Goal: Task Accomplishment & Management: Manage account settings

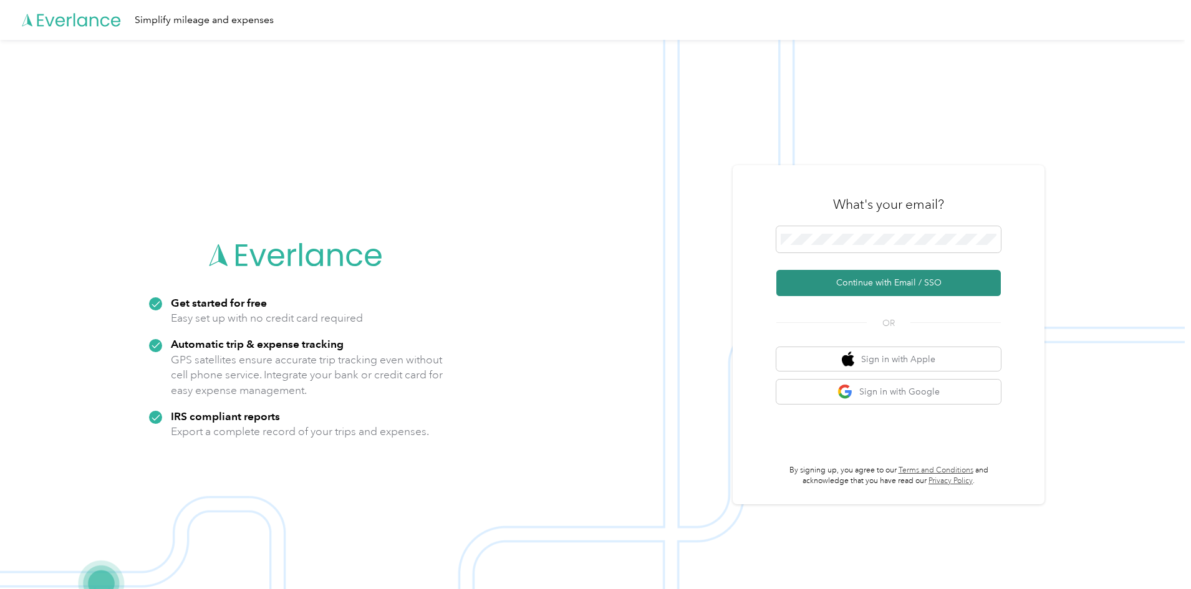
click at [836, 282] on button "Continue with Email / SSO" at bounding box center [888, 283] width 224 height 26
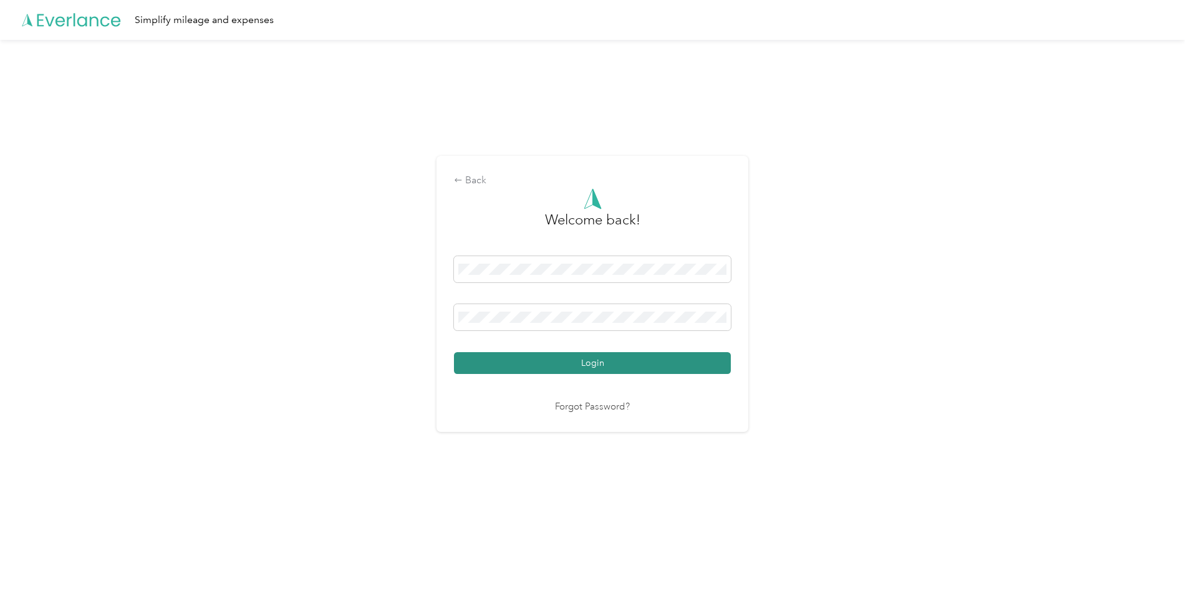
click at [599, 360] on button "Login" at bounding box center [592, 363] width 277 height 22
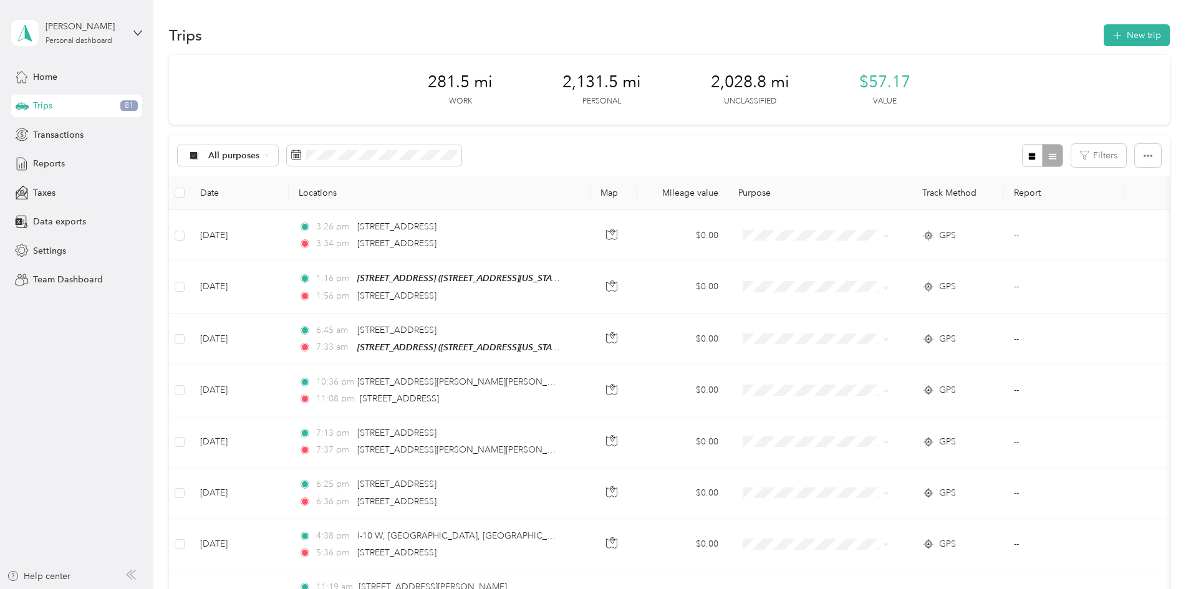
click at [68, 46] on div "[PERSON_NAME] Personal dashboard" at bounding box center [67, 33] width 112 height 26
click at [80, 101] on div "Team dashboard" at bounding box center [55, 102] width 67 height 13
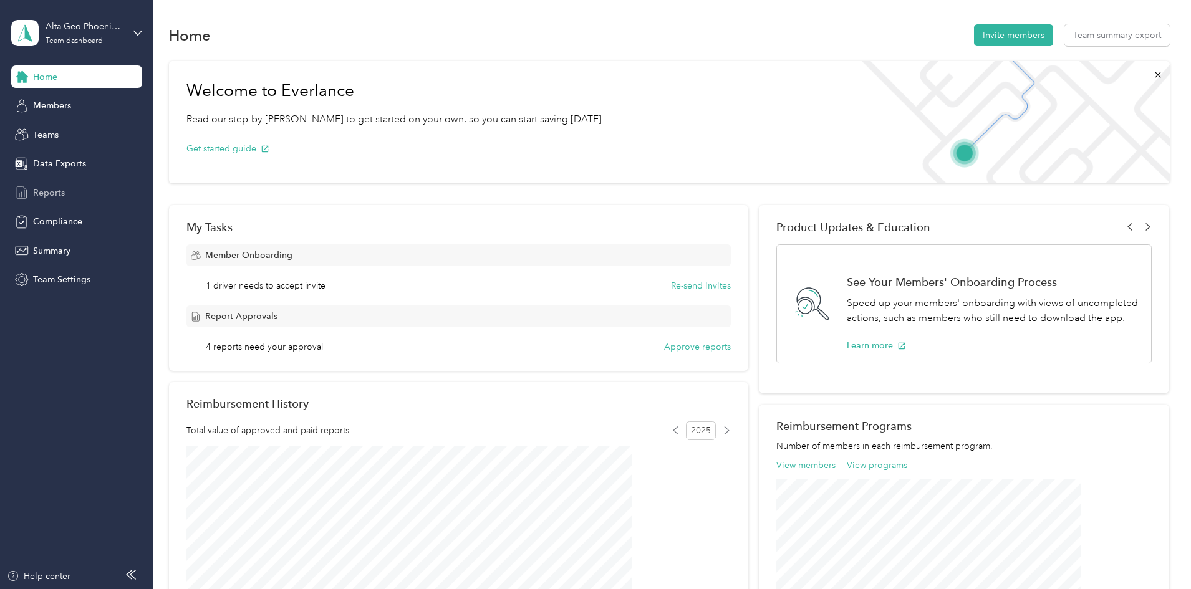
click at [70, 193] on div "Reports" at bounding box center [76, 192] width 131 height 22
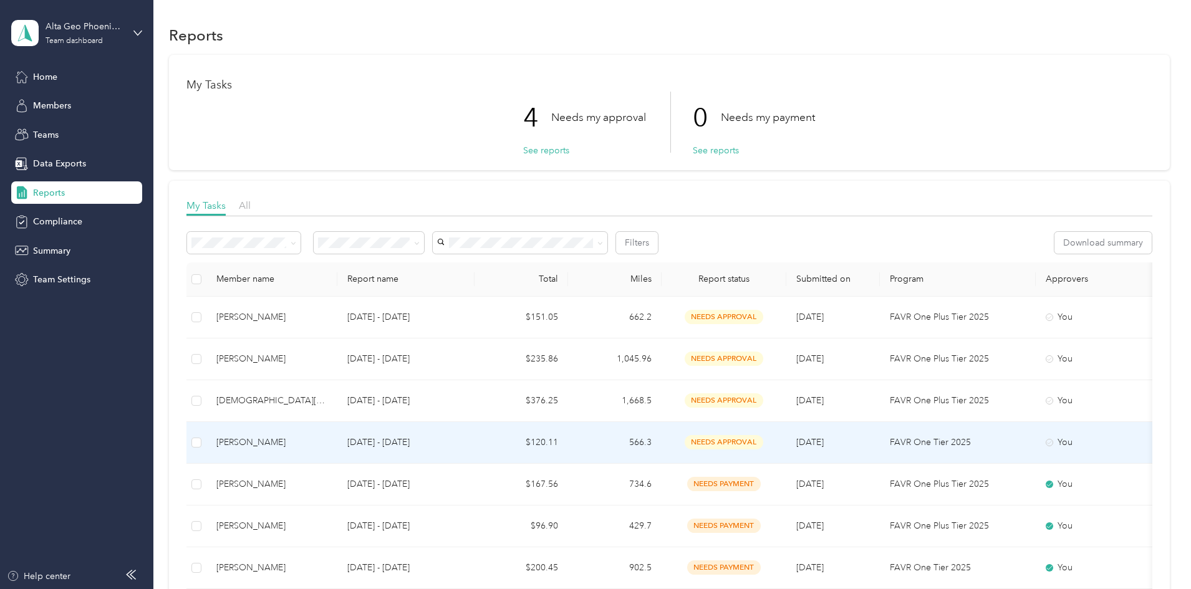
click at [763, 438] on span "needs approval" at bounding box center [724, 442] width 79 height 14
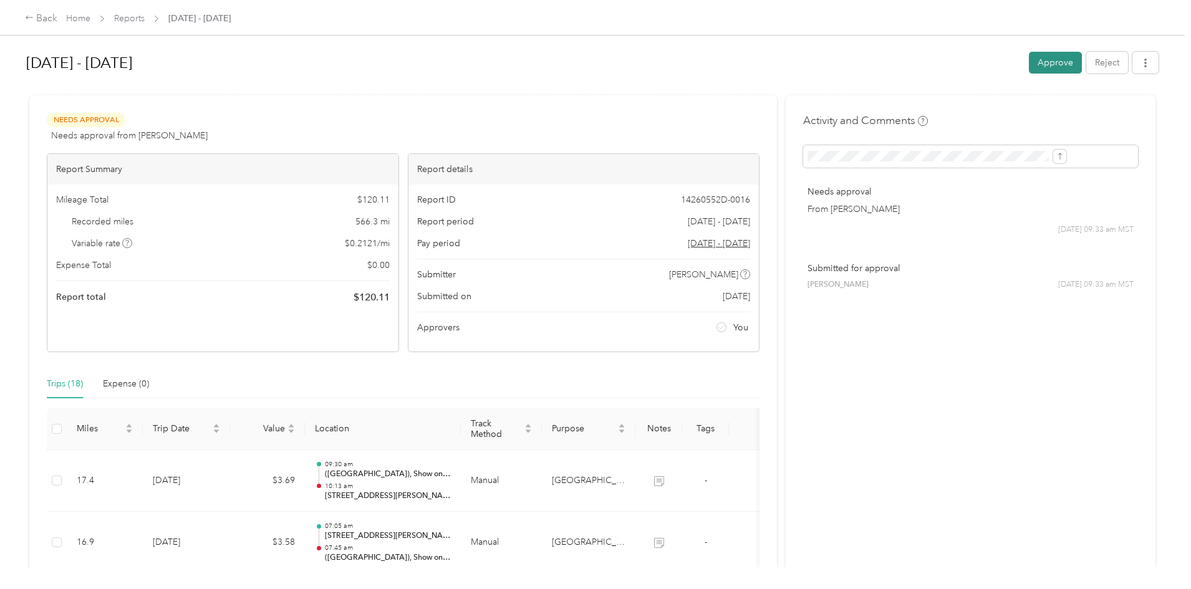
click at [1029, 60] on button "Approve" at bounding box center [1055, 63] width 53 height 22
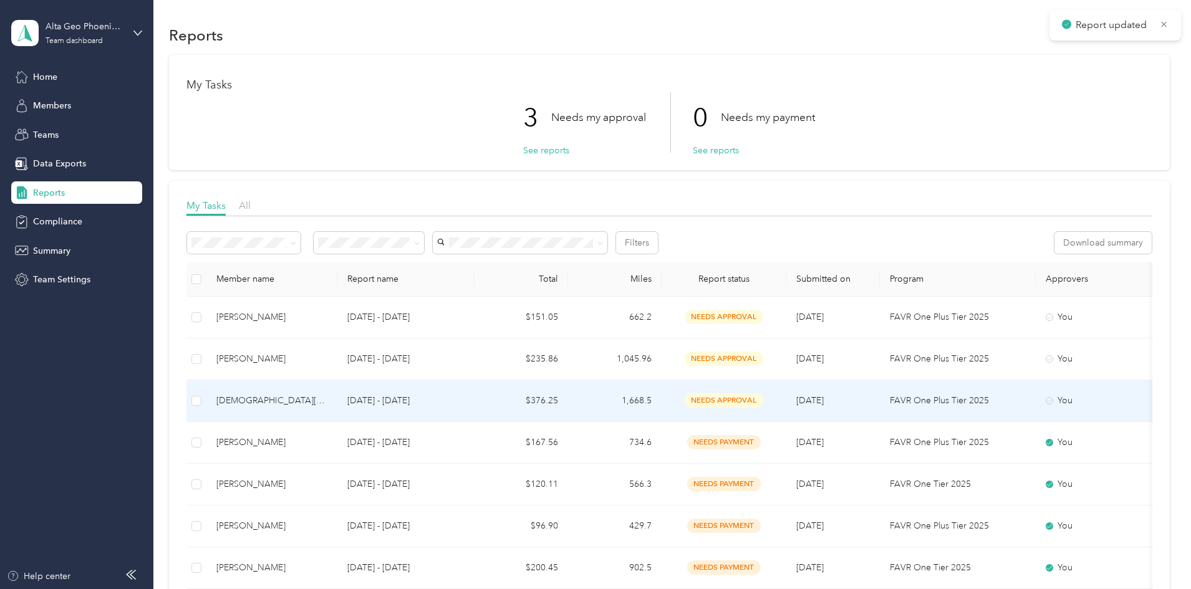
click at [763, 399] on span "needs approval" at bounding box center [724, 400] width 79 height 14
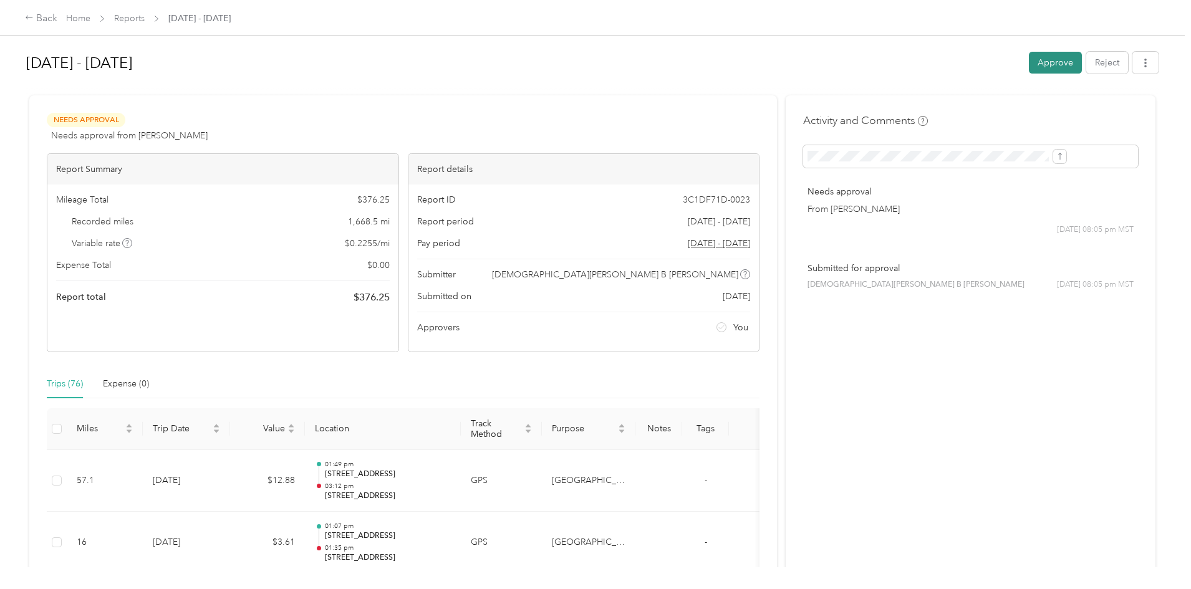
click at [1029, 68] on button "Approve" at bounding box center [1055, 63] width 53 height 22
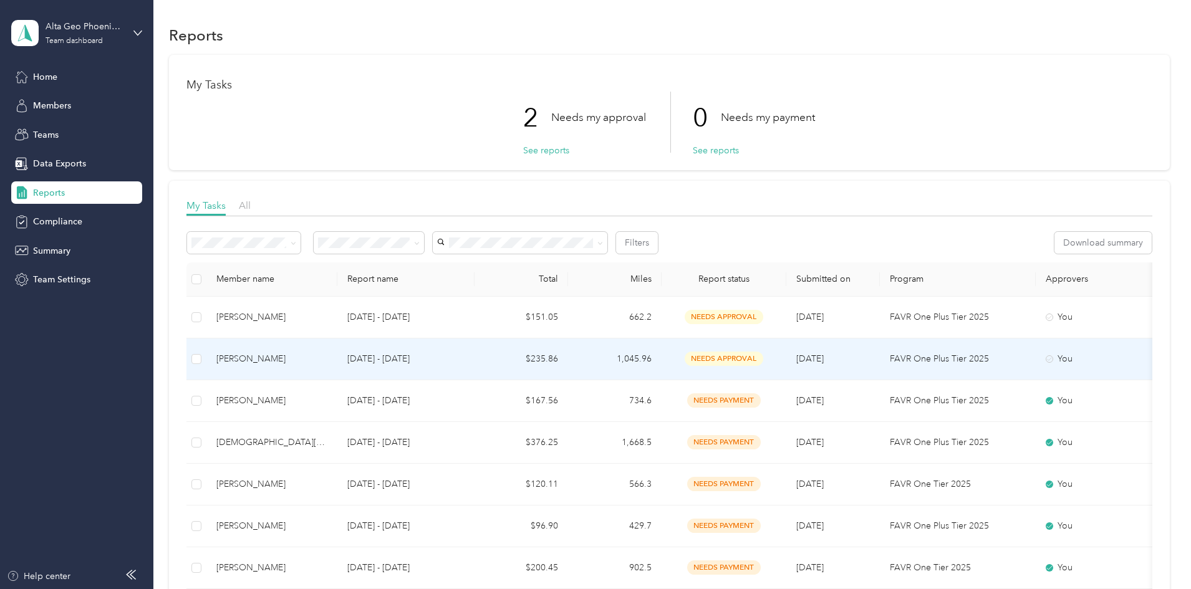
click at [763, 360] on span "needs approval" at bounding box center [724, 359] width 79 height 14
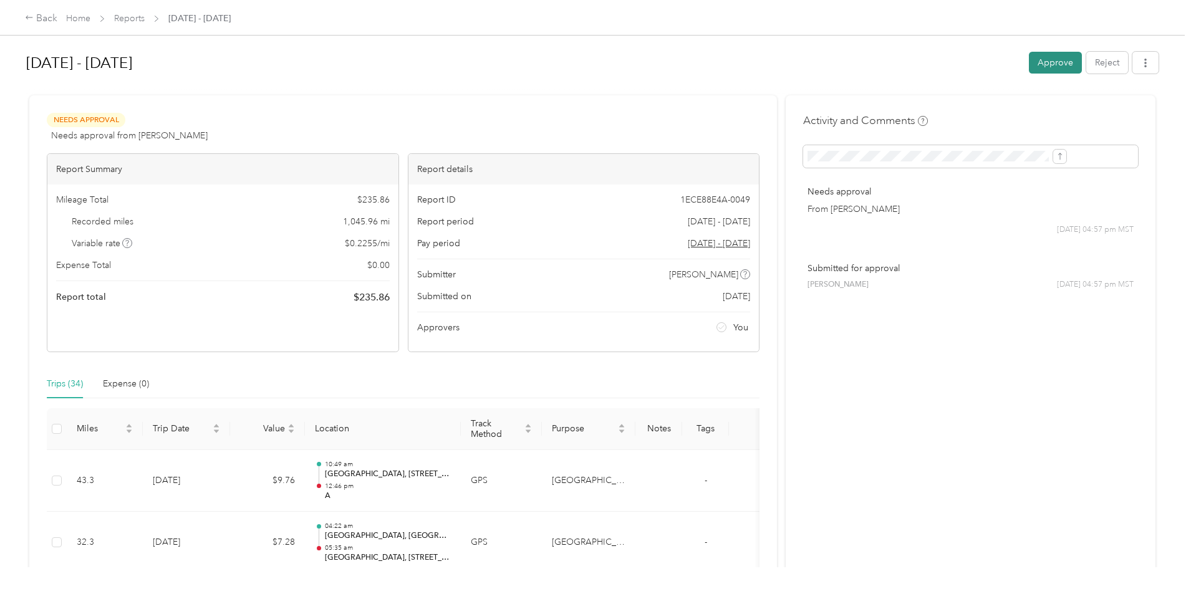
click at [1029, 54] on button "Approve" at bounding box center [1055, 63] width 53 height 22
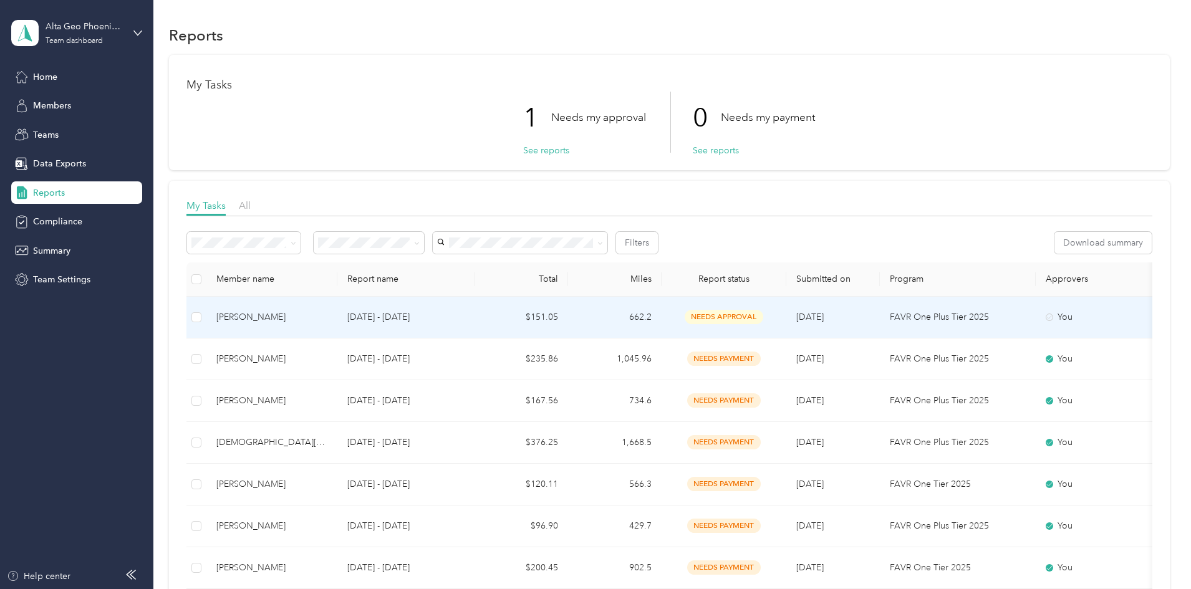
click at [763, 319] on span "needs approval" at bounding box center [724, 317] width 79 height 14
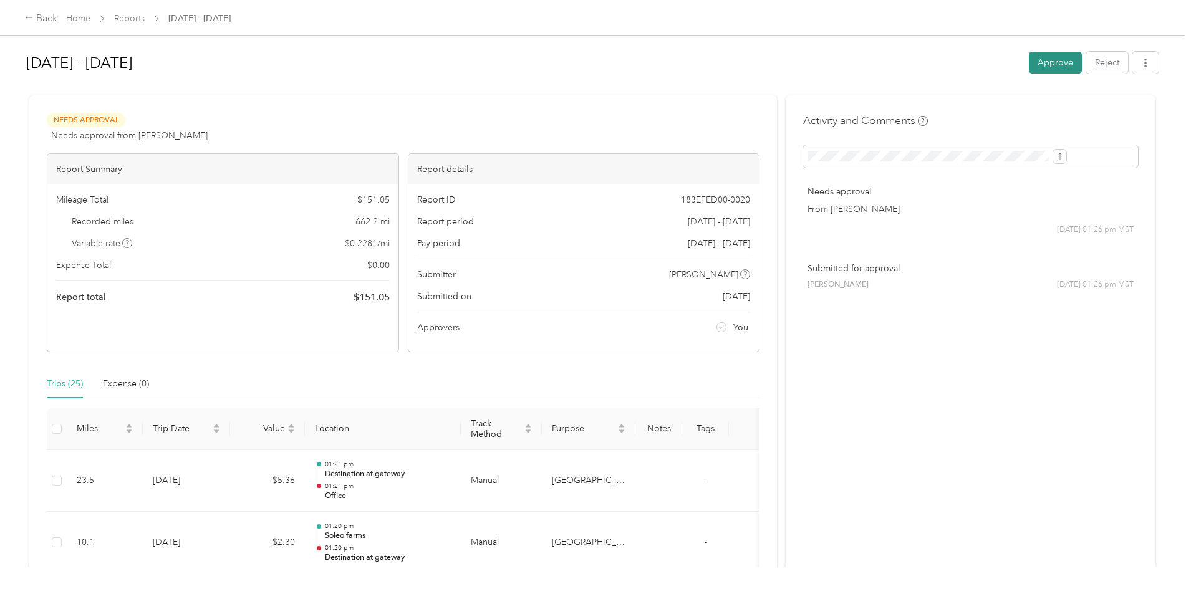
click at [1029, 67] on button "Approve" at bounding box center [1055, 63] width 53 height 22
